Goal: Transaction & Acquisition: Purchase product/service

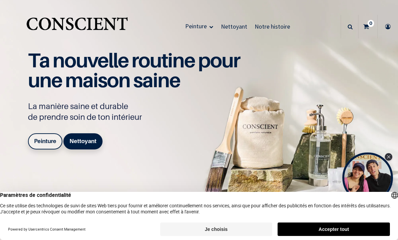
click at [334, 226] on button "Accepter tout" at bounding box center [334, 229] width 112 height 13
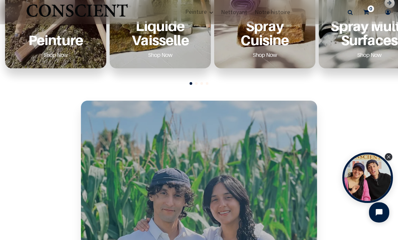
scroll to position [339, 0]
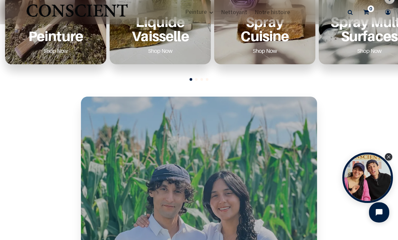
click at [63, 52] on link "Shop Now" at bounding box center [55, 51] width 41 height 11
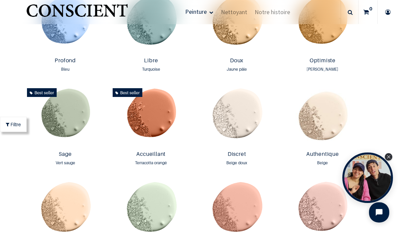
scroll to position [478, 0]
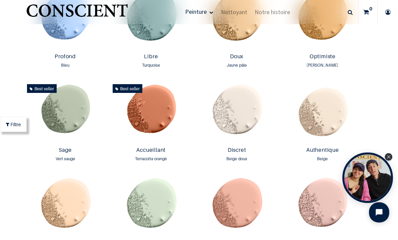
click at [248, 104] on img at bounding box center [237, 113] width 82 height 63
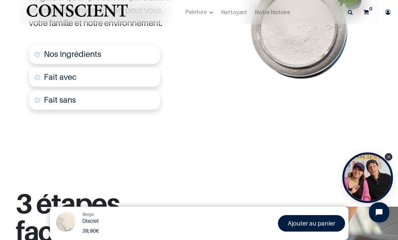
scroll to position [418, 0]
click at [99, 74] on link "Fait avec" at bounding box center [94, 77] width 131 height 20
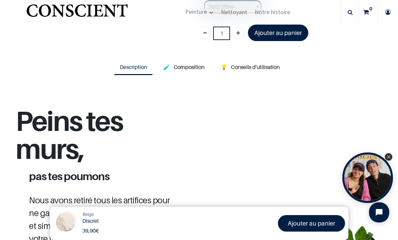
scroll to position [191, 0]
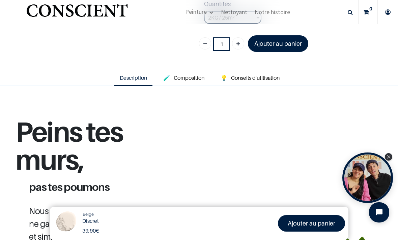
click at [268, 75] on span "Conseils d'utilisation" at bounding box center [255, 78] width 49 height 7
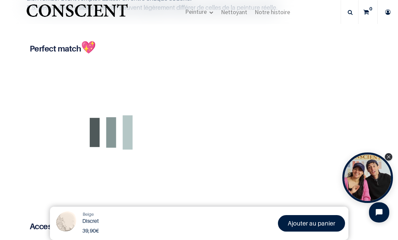
scroll to position [417, 0]
